Goal: Browse casually: Explore the website without a specific task or goal

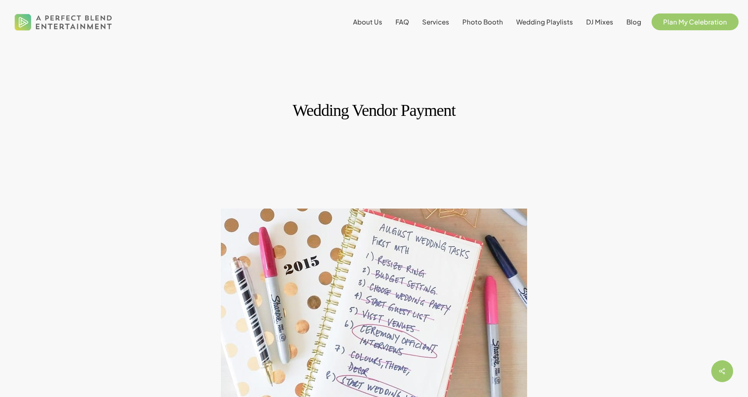
click at [683, 25] on link "Plan My Celebration" at bounding box center [694, 21] width 81 height 7
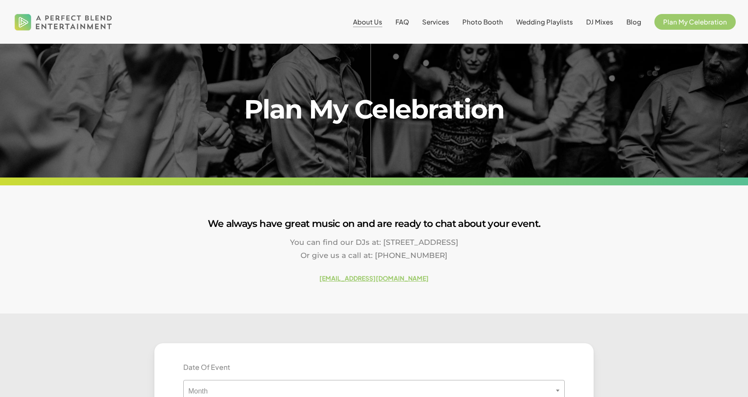
click at [366, 24] on span "About Us" at bounding box center [367, 21] width 29 height 8
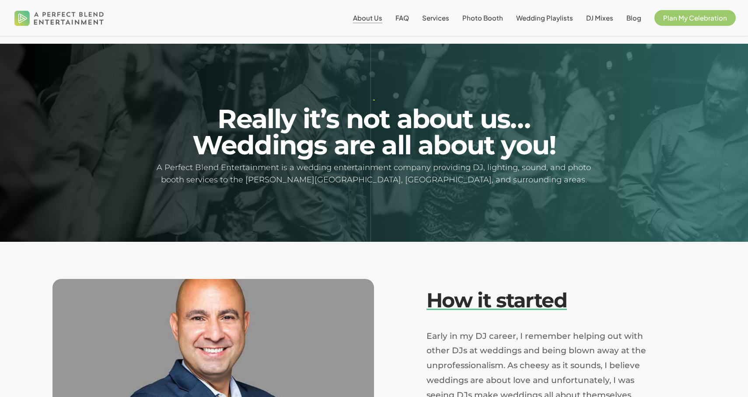
scroll to position [99, 0]
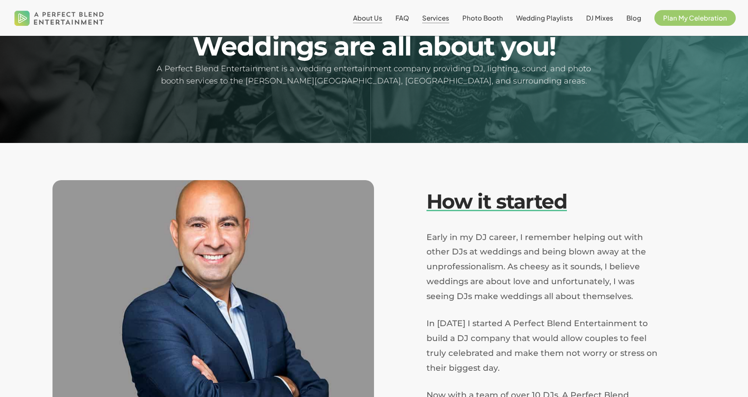
click at [444, 21] on span "Services" at bounding box center [435, 18] width 27 height 8
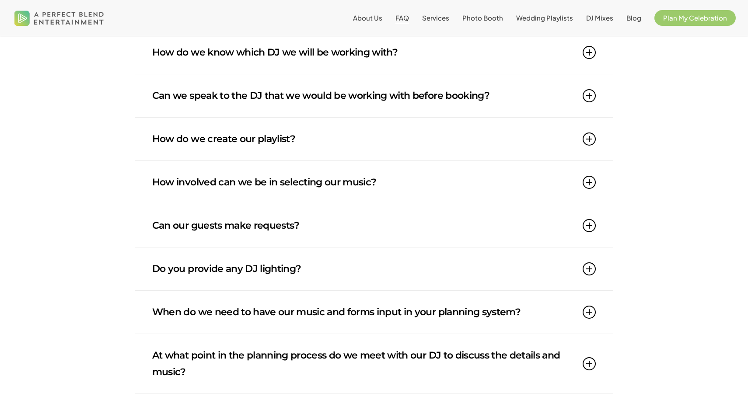
scroll to position [358, 0]
click at [309, 227] on link "Can our guests make requests?" at bounding box center [373, 225] width 443 height 43
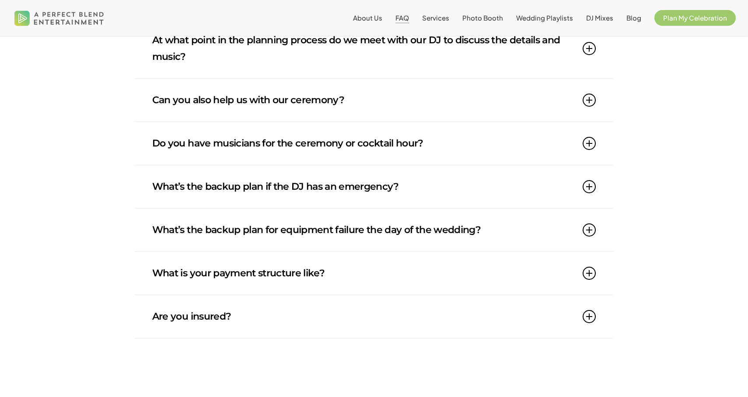
scroll to position [767, 0]
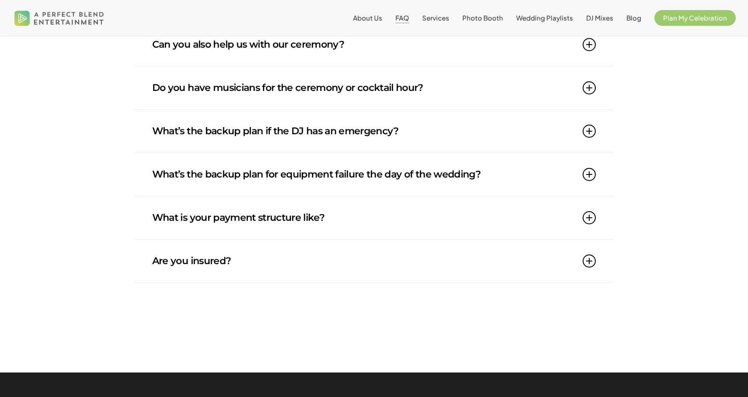
click at [291, 223] on link "What is your payment structure like?" at bounding box center [373, 217] width 443 height 43
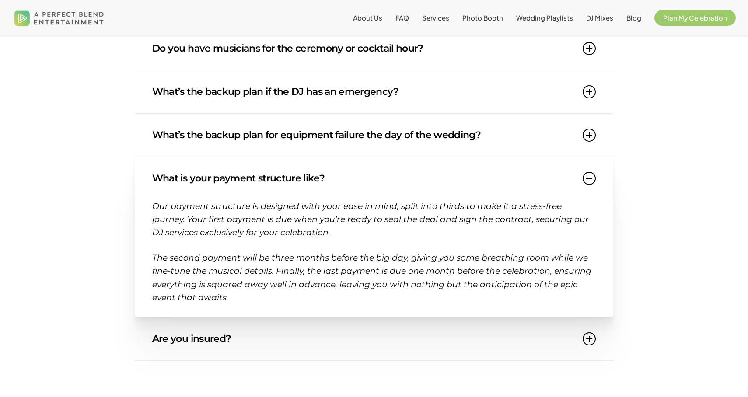
click at [446, 20] on span "Services" at bounding box center [435, 18] width 27 height 8
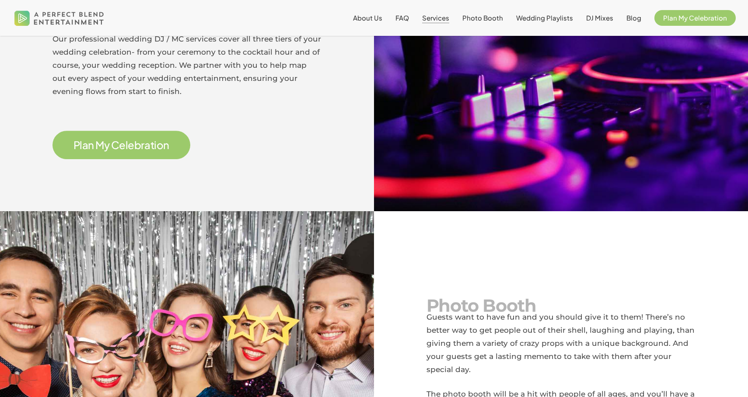
scroll to position [564, 0]
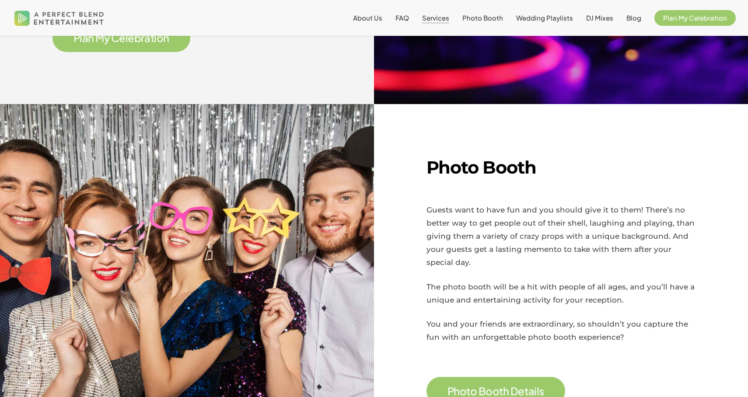
click at [135, 43] on span "b" at bounding box center [137, 38] width 7 height 10
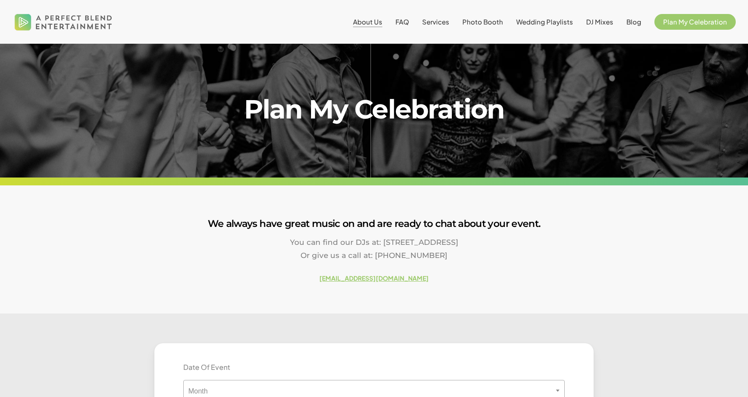
click at [377, 21] on span "About Us" at bounding box center [367, 21] width 29 height 8
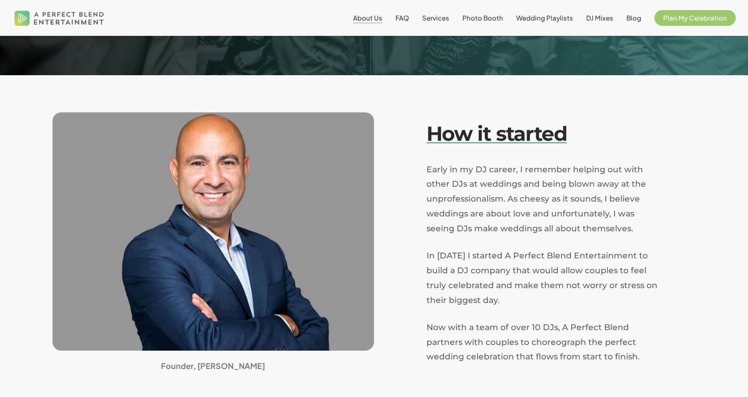
scroll to position [167, 0]
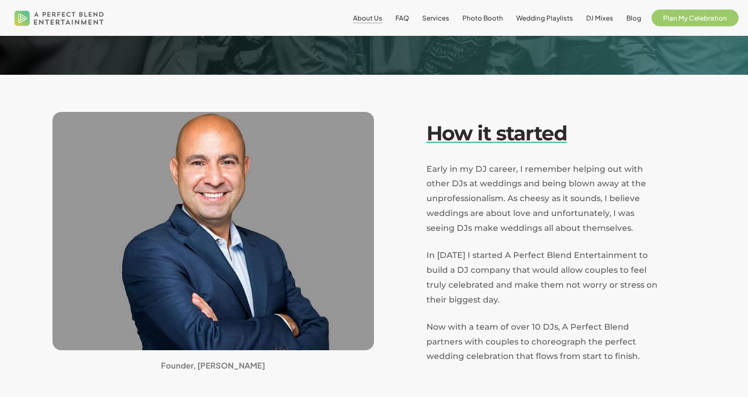
click at [694, 17] on span "Plan My Celebration" at bounding box center [695, 18] width 64 height 8
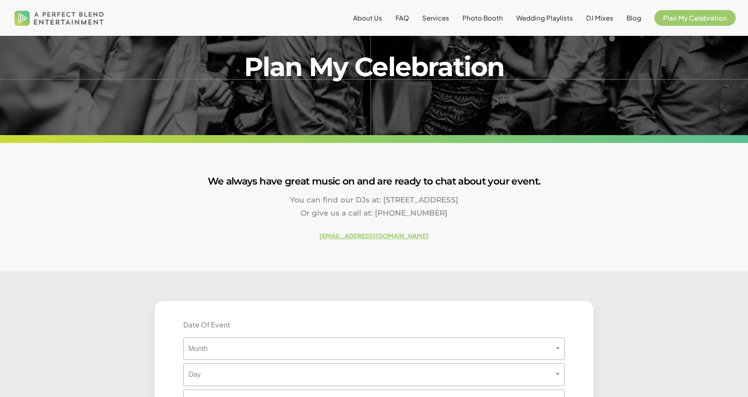
scroll to position [48, 0]
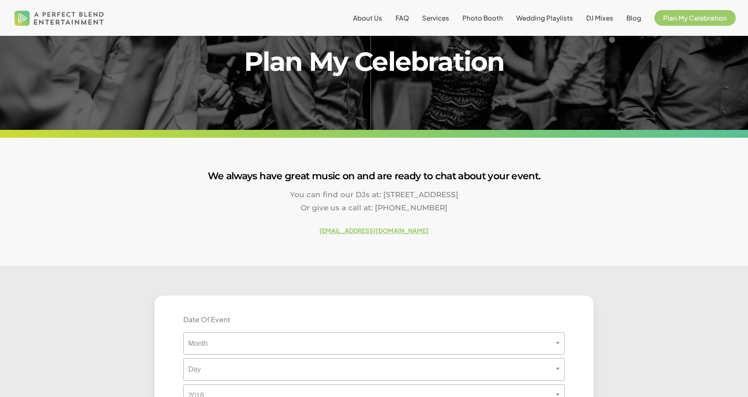
click at [399, 230] on strong "[EMAIL_ADDRESS][DOMAIN_NAME]" at bounding box center [373, 230] width 109 height 8
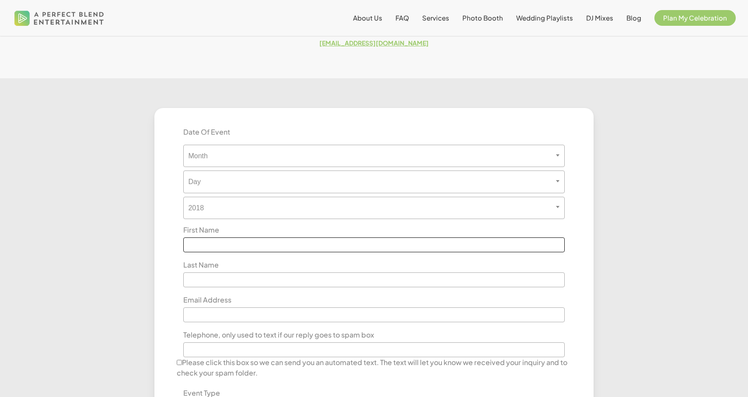
scroll to position [234, 0]
click at [374, 45] on strong "[EMAIL_ADDRESS][DOMAIN_NAME]" at bounding box center [373, 44] width 109 height 8
click at [40, 21] on img at bounding box center [59, 17] width 94 height 29
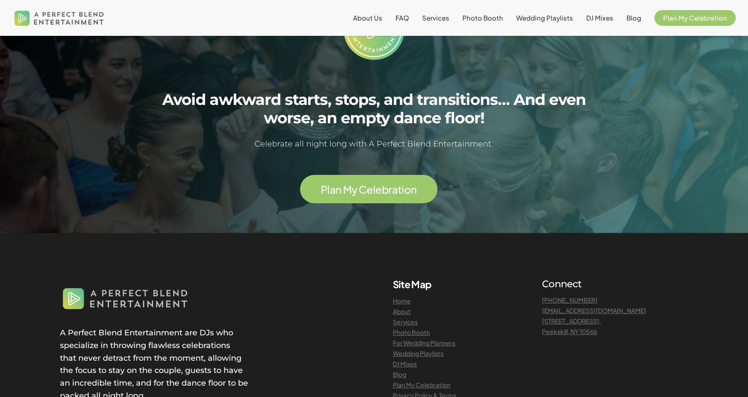
scroll to position [2152, 0]
click at [609, 306] on link "[EMAIL_ADDRESS][DOMAIN_NAME]" at bounding box center [594, 310] width 104 height 8
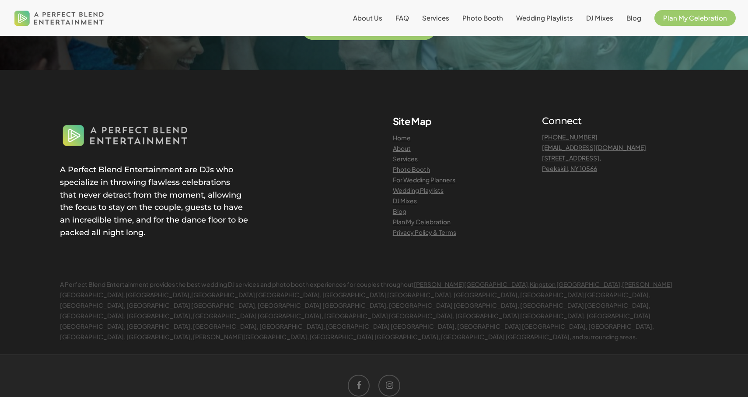
scroll to position [2314, 0]
click at [365, 376] on icon at bounding box center [359, 387] width 22 height 22
click at [404, 135] on link "Home" at bounding box center [402, 139] width 18 height 8
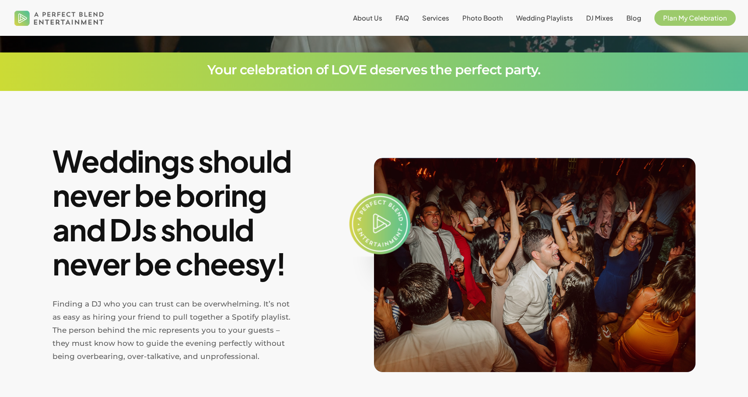
scroll to position [285, 0]
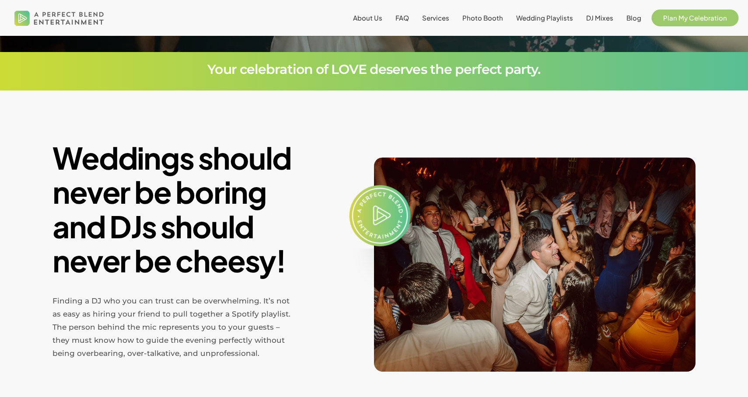
click at [662, 20] on link "Plan My Celebration" at bounding box center [694, 17] width 81 height 7
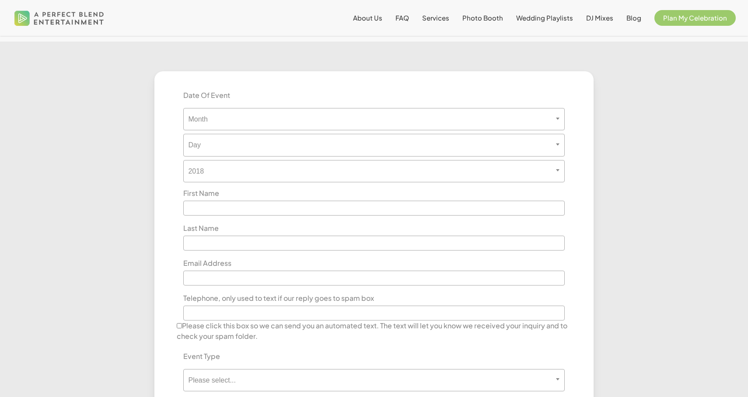
scroll to position [268, 0]
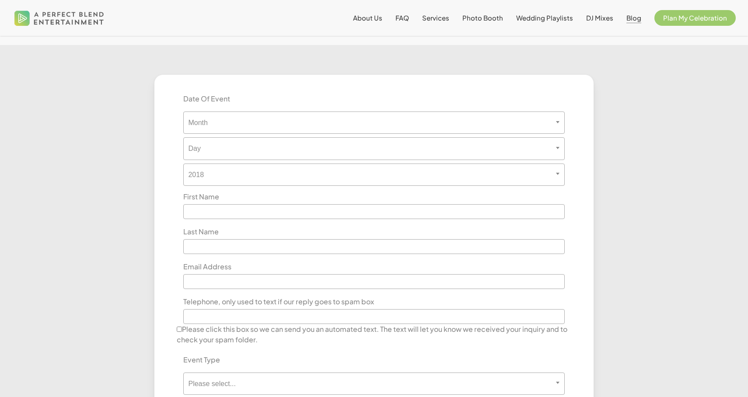
click at [636, 18] on span "Blog" at bounding box center [633, 18] width 15 height 8
